Goal: Complete application form

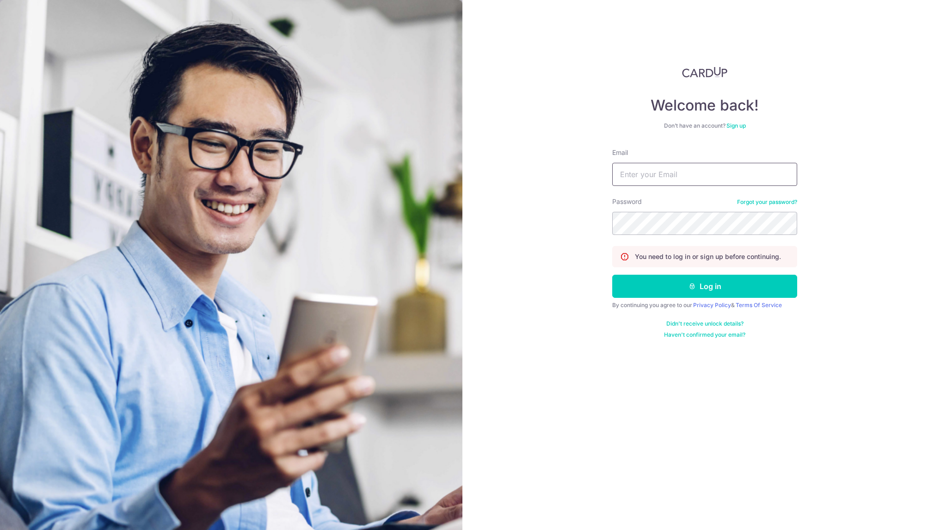
click at [690, 165] on input "Email" at bounding box center [704, 174] width 185 height 23
type input "Johnny@capitalj.sg"
click at [612, 275] on button "Log in" at bounding box center [704, 286] width 185 height 23
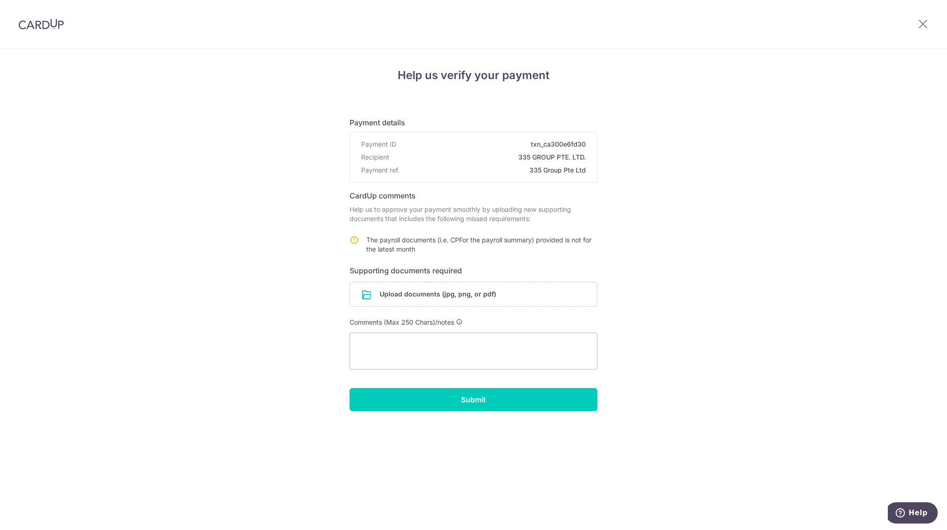
drag, startPoint x: 629, startPoint y: 469, endPoint x: 539, endPoint y: 481, distance: 91.3
click at [539, 481] on div "Help us verify your payment Payment details Payment ID txn_ca300e6fd30 Recipien…" at bounding box center [473, 289] width 947 height 481
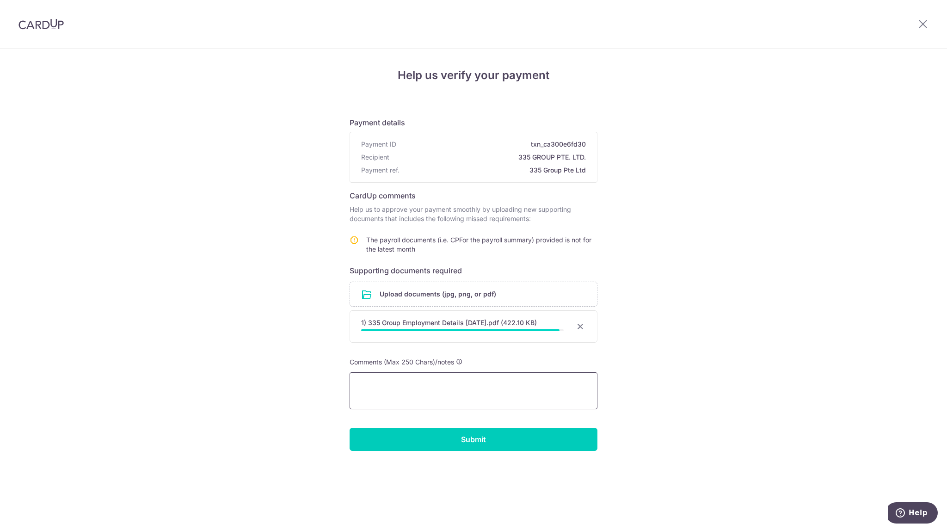
click at [446, 402] on textarea at bounding box center [474, 390] width 248 height 37
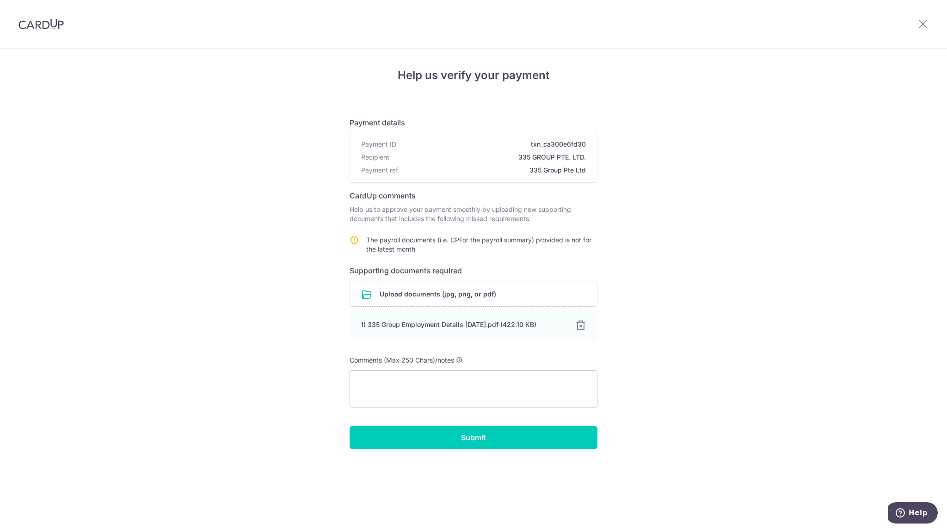
click at [888, 374] on div "Help us verify your payment Payment details Payment ID txn_ca300e6fd30 Recipien…" at bounding box center [473, 289] width 947 height 481
click at [485, 376] on textarea at bounding box center [474, 388] width 248 height 37
type textarea "The date and the name of the company is the title of the file?"
drag, startPoint x: 247, startPoint y: 469, endPoint x: 172, endPoint y: 444, distance: 78.5
click at [172, 444] on div "Help us verify your payment Payment details Payment ID txn_ca300e6fd30 Recipien…" at bounding box center [473, 289] width 947 height 481
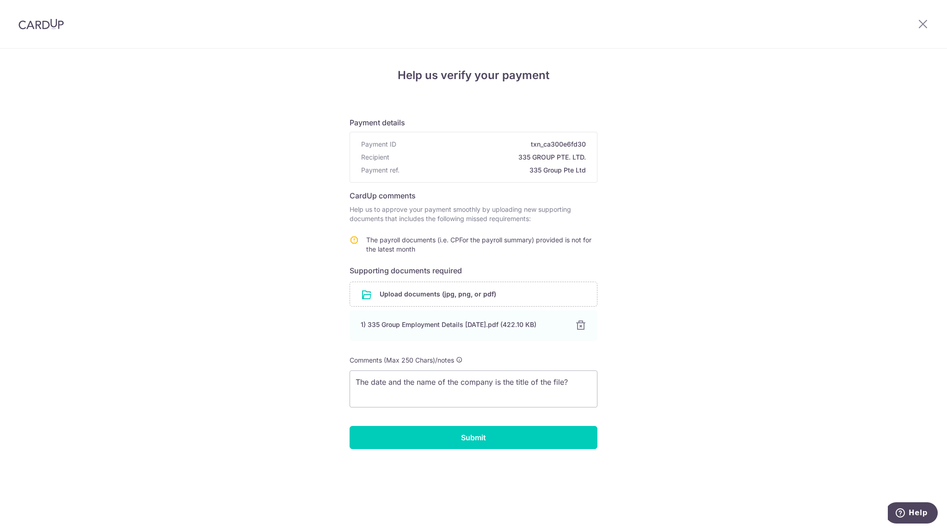
drag, startPoint x: 201, startPoint y: 422, endPoint x: 251, endPoint y: 396, distance: 56.5
click at [165, 414] on div "Help us verify your payment Payment details Payment ID txn_ca300e6fd30 Recipien…" at bounding box center [473, 289] width 947 height 481
click at [522, 437] on input "Submit" at bounding box center [474, 437] width 248 height 23
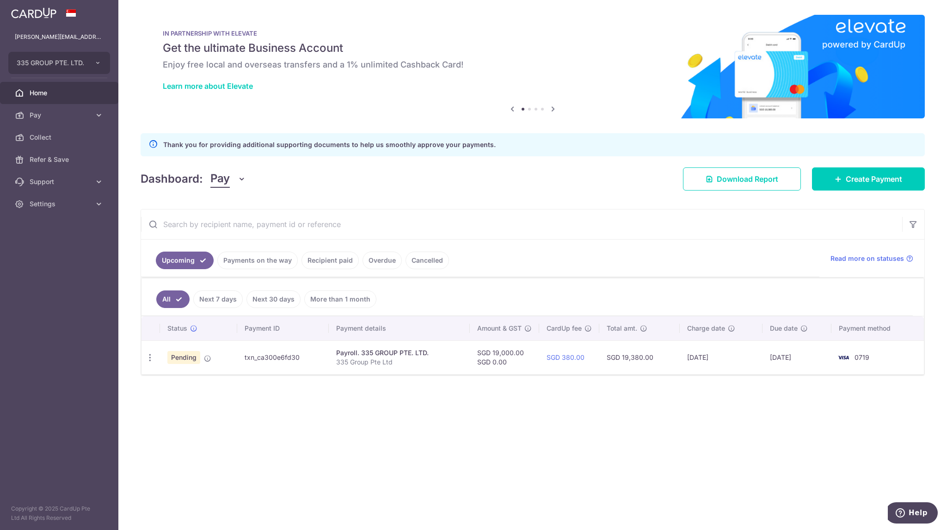
drag, startPoint x: 632, startPoint y: 451, endPoint x: 540, endPoint y: 453, distance: 92.5
click at [518, 439] on div "× Pause Schedule Pause all future payments in this series Pause just this one p…" at bounding box center [532, 265] width 829 height 530
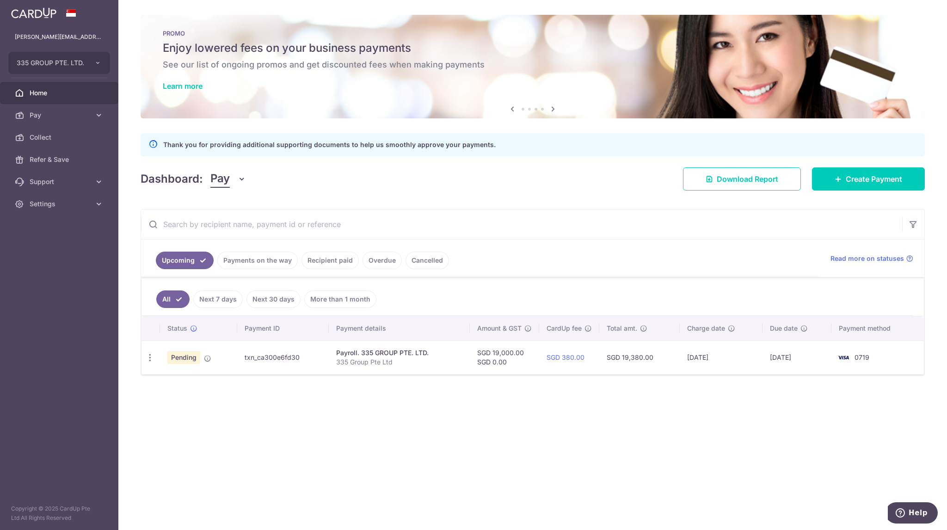
drag, startPoint x: 634, startPoint y: 450, endPoint x: 549, endPoint y: 438, distance: 85.6
click at [555, 444] on div "× Pause Schedule Pause all future payments in this series Pause just this one p…" at bounding box center [532, 265] width 829 height 530
